Goal: Download file/media

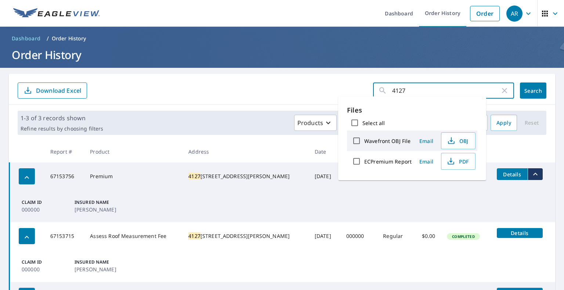
drag, startPoint x: 441, startPoint y: 93, endPoint x: 361, endPoint y: 90, distance: 79.4
click at [361, 90] on form "4127 ​ Search Download Excel" at bounding box center [282, 91] width 529 height 16
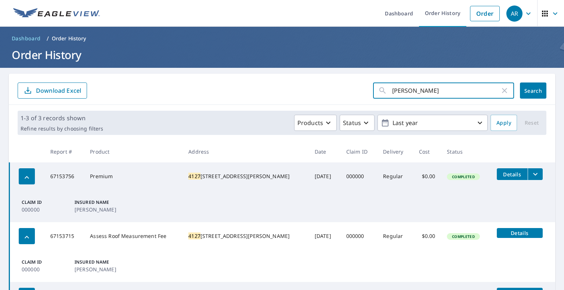
type input "[PERSON_NAME]"
click button "Search" at bounding box center [533, 91] width 26 height 16
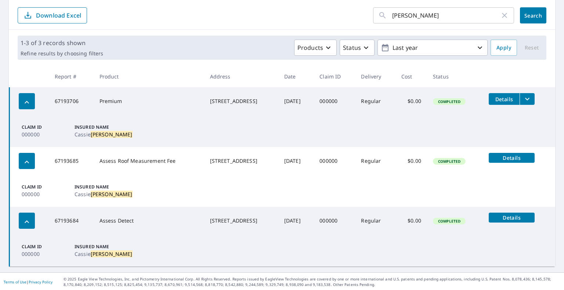
scroll to position [76, 0]
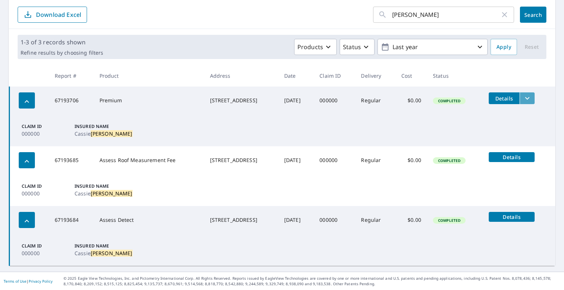
click at [529, 98] on button "filesDropdownBtn-67193706" at bounding box center [527, 99] width 15 height 12
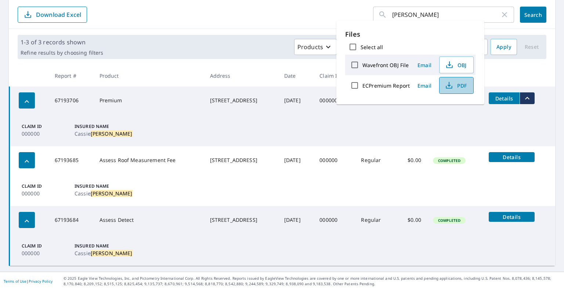
click at [455, 88] on span "PDF" at bounding box center [455, 85] width 23 height 9
drag, startPoint x: 439, startPoint y: 17, endPoint x: 376, endPoint y: 18, distance: 63.2
click at [376, 18] on div "[PERSON_NAME] ​" at bounding box center [443, 15] width 141 height 16
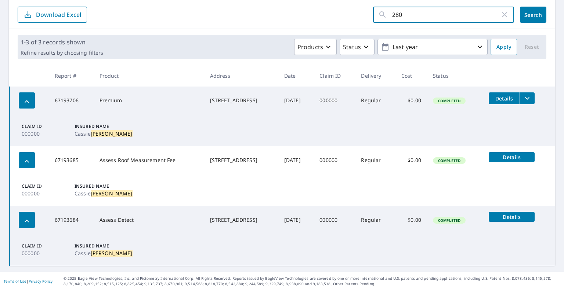
type input "2807"
click button "Search" at bounding box center [533, 15] width 26 height 16
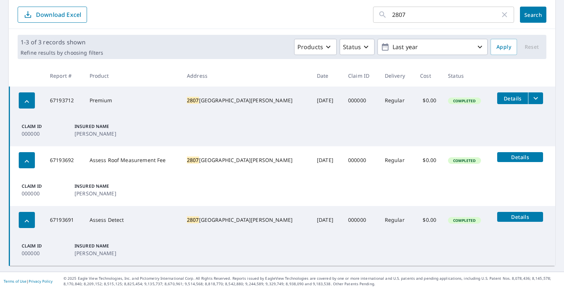
click at [531, 95] on icon "filesDropdownBtn-67193712" at bounding box center [535, 98] width 9 height 9
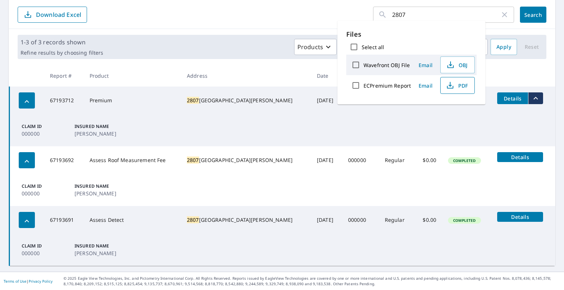
click at [452, 84] on icon "button" at bounding box center [450, 85] width 9 height 9
